Goal: Book appointment/travel/reservation

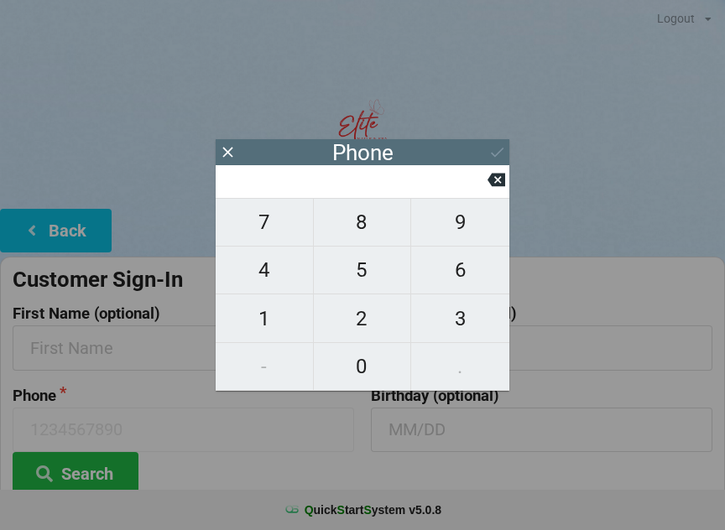
click at [362, 279] on span "5" at bounding box center [362, 269] width 97 height 35
type input "5"
click at [471, 276] on span "6" at bounding box center [460, 269] width 98 height 35
type input "56"
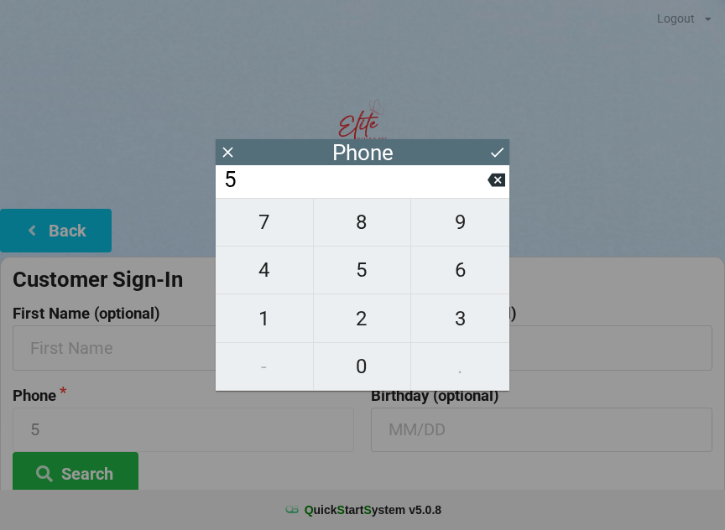
type input "56"
click at [288, 240] on span "7" at bounding box center [264, 222] width 97 height 35
type input "567"
click at [492, 176] on icon at bounding box center [496, 180] width 18 height 18
type input "56"
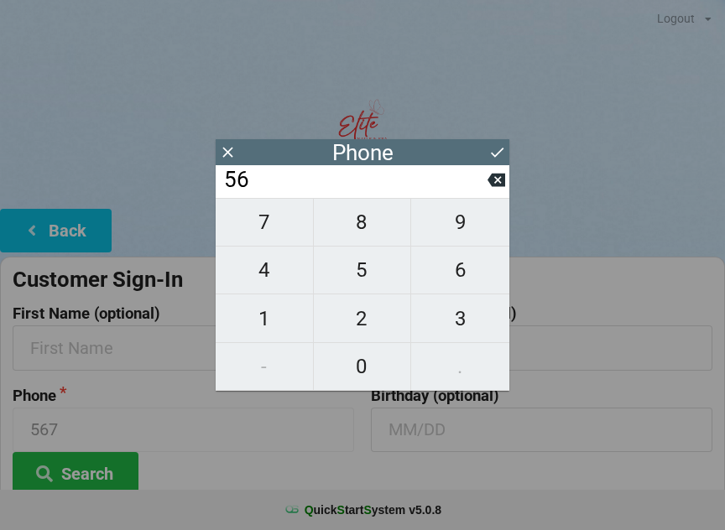
click at [249, 332] on span "1" at bounding box center [264, 318] width 97 height 35
type input "561"
click at [453, 279] on span "6" at bounding box center [460, 269] width 98 height 35
type input "5616"
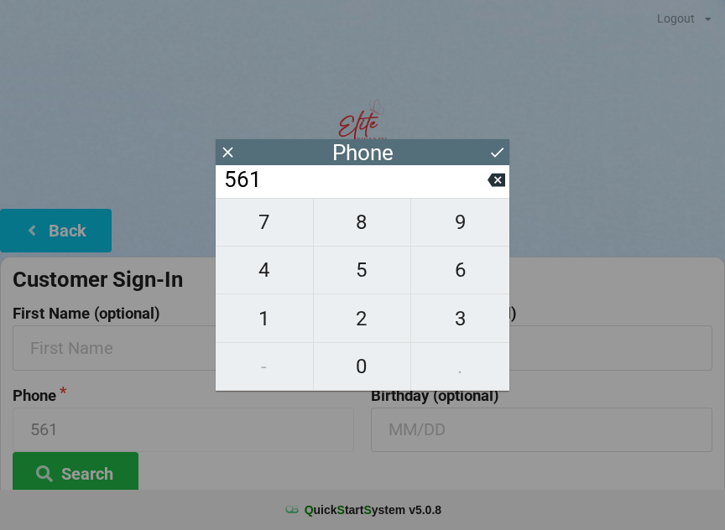
type input "5616"
click at [375, 321] on span "2" at bounding box center [362, 318] width 97 height 35
type input "56162"
click at [365, 237] on span "8" at bounding box center [362, 222] width 97 height 35
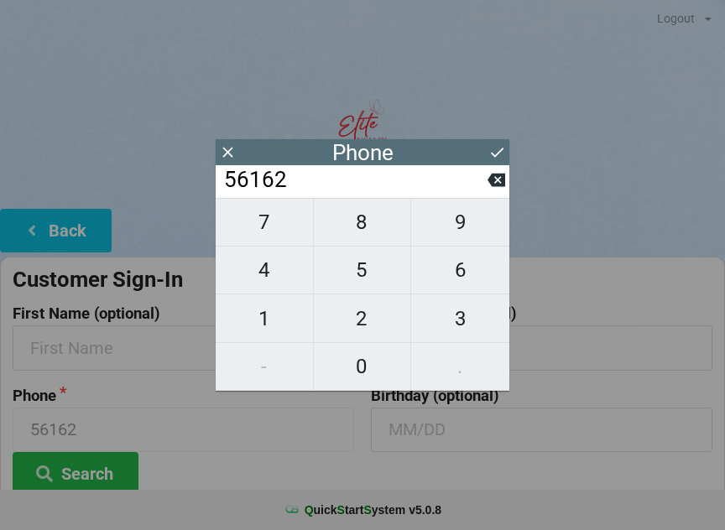
type input "561628"
click at [361, 236] on span "8" at bounding box center [362, 222] width 97 height 35
type input "5616288"
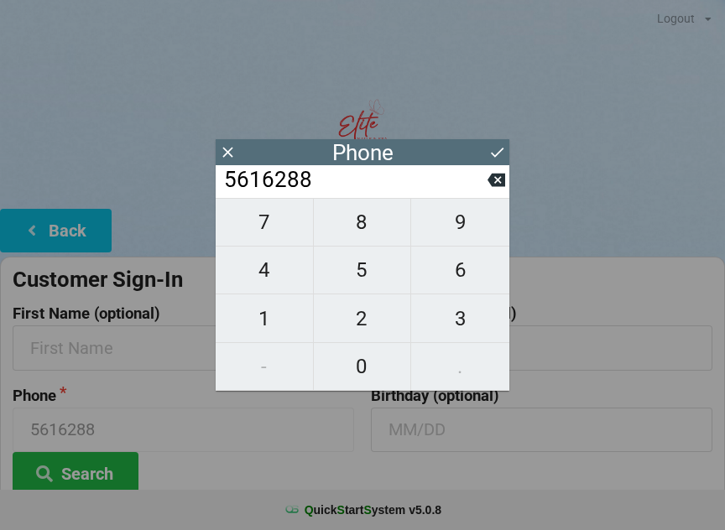
click at [359, 328] on span "2" at bounding box center [362, 318] width 97 height 35
type input "56162882"
click at [466, 272] on span "6" at bounding box center [460, 269] width 98 height 35
type input "561628826"
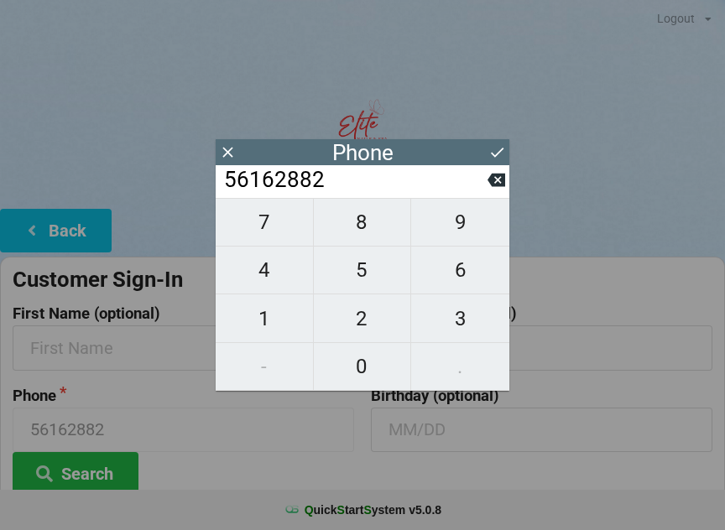
type input "561628826"
click at [362, 318] on span "2" at bounding box center [362, 318] width 97 height 35
type input "5616288262"
click at [599, 194] on h2 "Welcome to Elite Nails & Spa" at bounding box center [362, 197] width 725 height 26
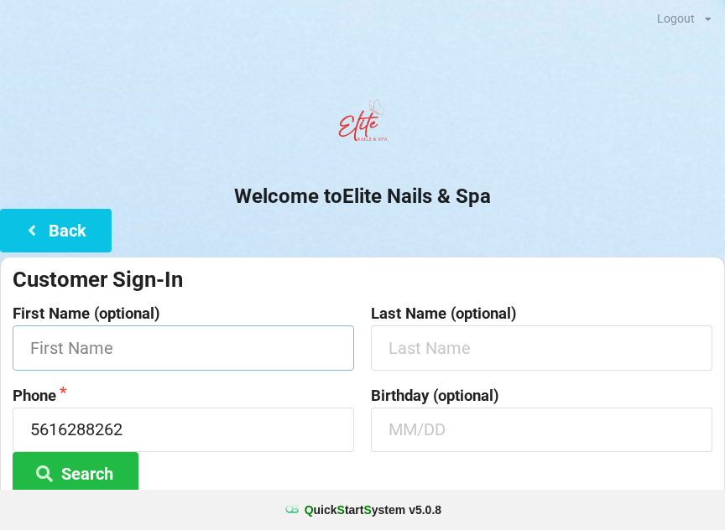
click at [263, 356] on input "text" at bounding box center [183, 347] width 341 height 44
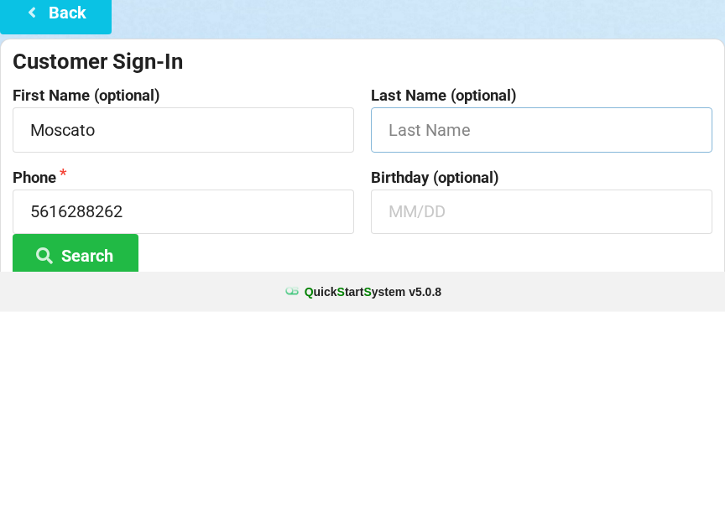
click at [472, 325] on input "text" at bounding box center [541, 347] width 341 height 44
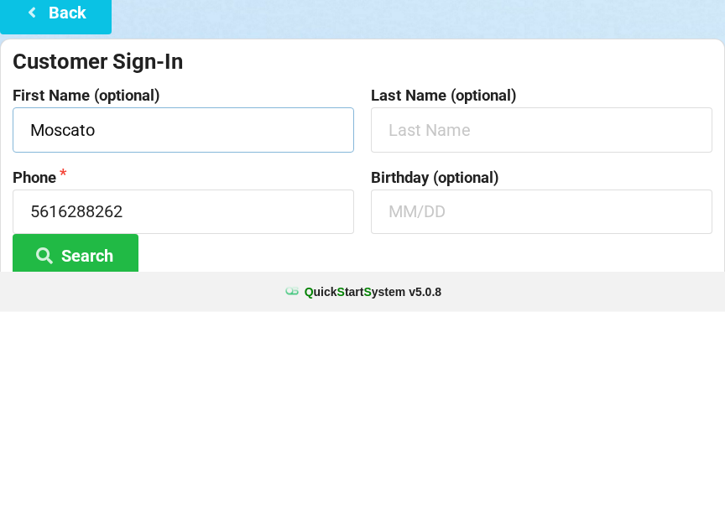
click at [210, 325] on input "Moscato" at bounding box center [183, 347] width 341 height 44
type input "M"
type input "[PERSON_NAME]"
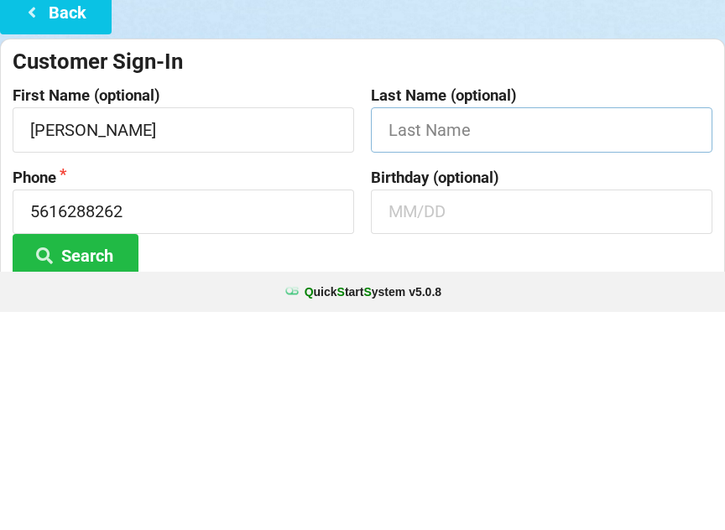
click at [516, 325] on input "text" at bounding box center [541, 347] width 341 height 44
type input "Moscato"
click at [96, 452] on button "Search" at bounding box center [76, 473] width 126 height 43
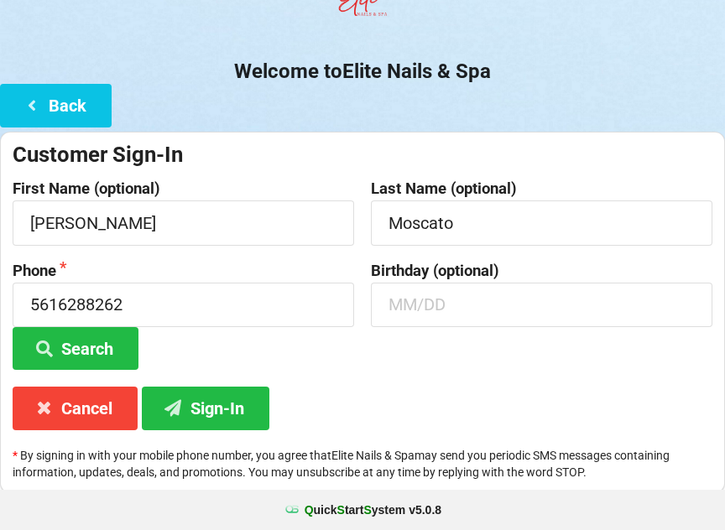
click at [263, 415] on button "Sign-In" at bounding box center [206, 408] width 128 height 43
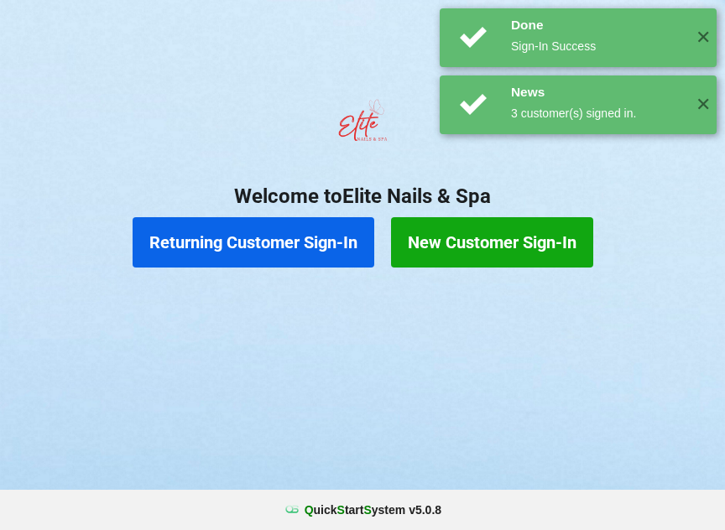
scroll to position [0, 0]
